Goal: Information Seeking & Learning: Learn about a topic

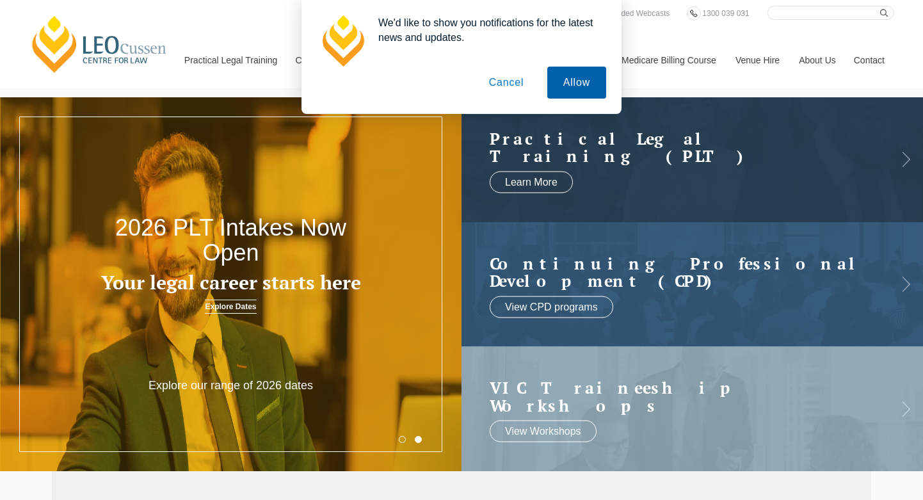
click at [572, 86] on button "Allow" at bounding box center [577, 83] width 59 height 32
